Goal: Navigation & Orientation: Find specific page/section

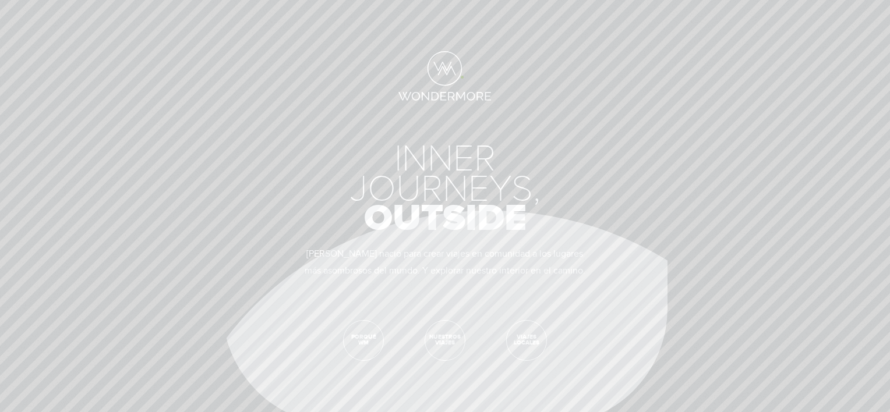
click at [462, 77] on link "Wondermore-logo" at bounding box center [444, 77] width 93 height 52
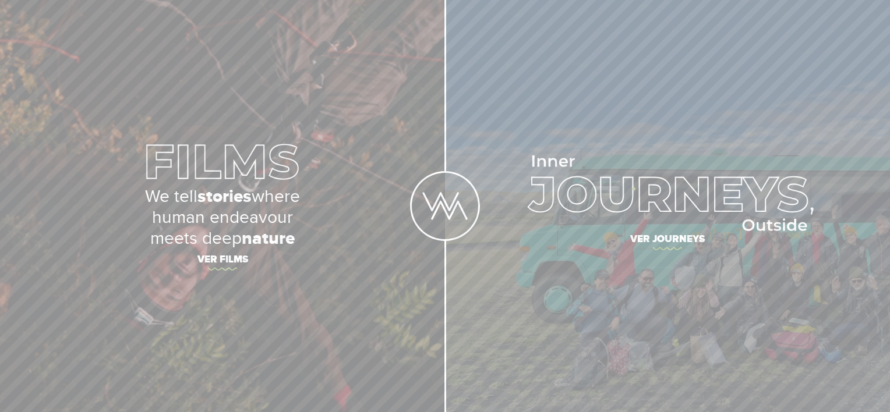
click at [634, 189] on img at bounding box center [668, 194] width 292 height 76
